Goal: Check status: Check status

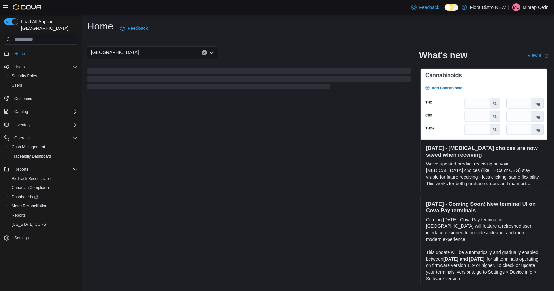
click at [21, 213] on span "Reports" at bounding box center [19, 215] width 14 height 5
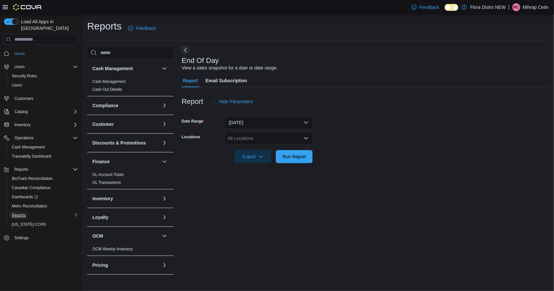
scroll to position [15, 0]
click at [300, 132] on div "All Locations" at bounding box center [269, 138] width 88 height 13
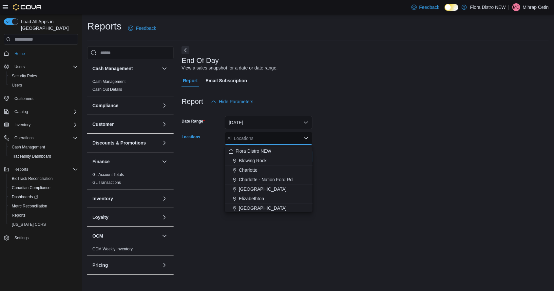
click at [472, 110] on form "Date Range Today Locations All Locations Combo box. Selected. Combo box input. …" at bounding box center [364, 135] width 367 height 55
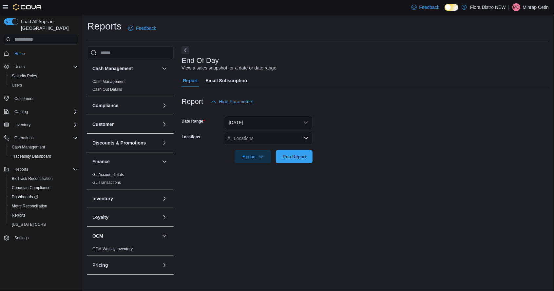
scroll to position [0, 0]
click at [304, 145] on div "All Locations" at bounding box center [269, 138] width 88 height 13
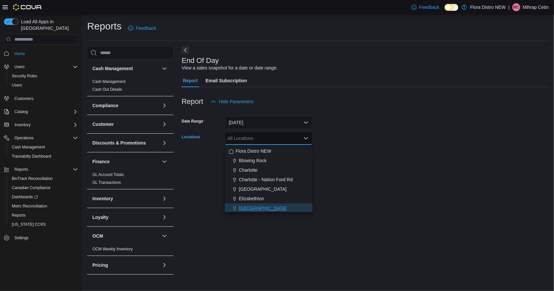
click at [248, 209] on span "Salisbury" at bounding box center [263, 208] width 48 height 7
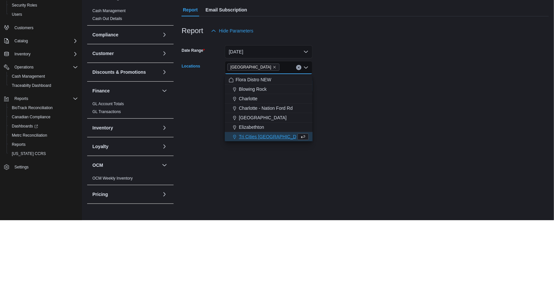
click at [404, 166] on div at bounding box center [364, 167] width 367 height 8
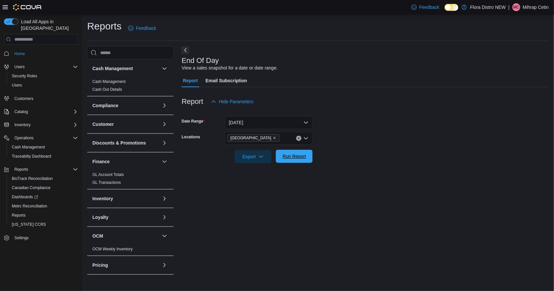
click at [291, 163] on span "Run Report" at bounding box center [294, 156] width 29 height 13
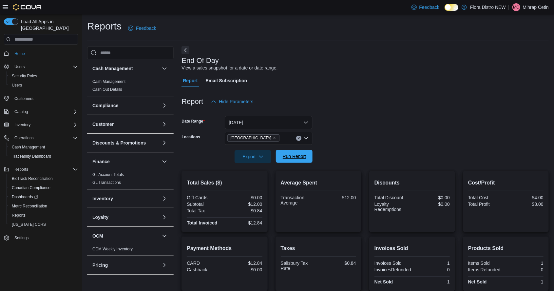
scroll to position [25, 0]
